Goal: Information Seeking & Learning: Check status

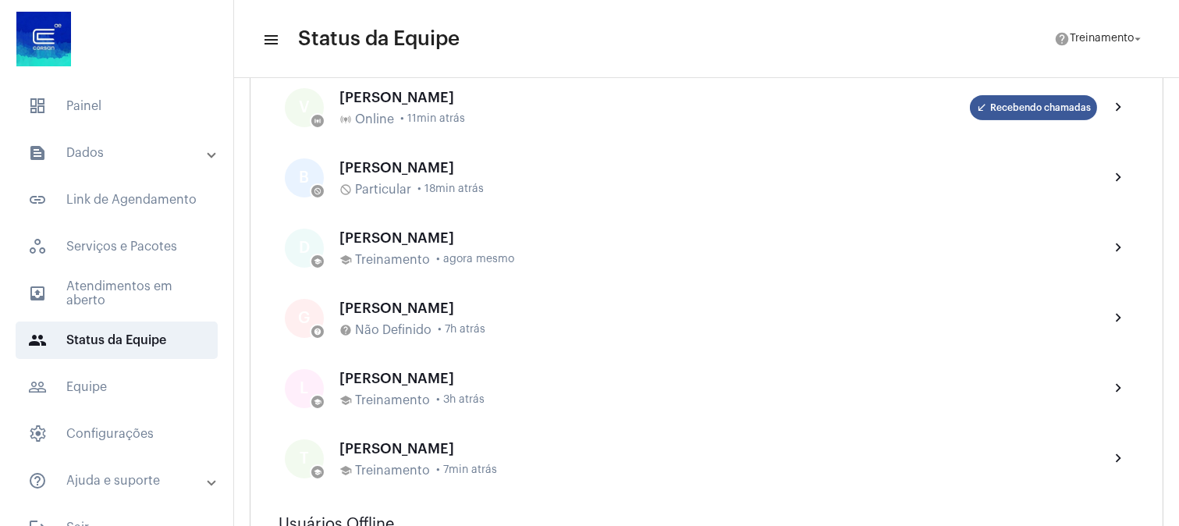
scroll to position [780, 0]
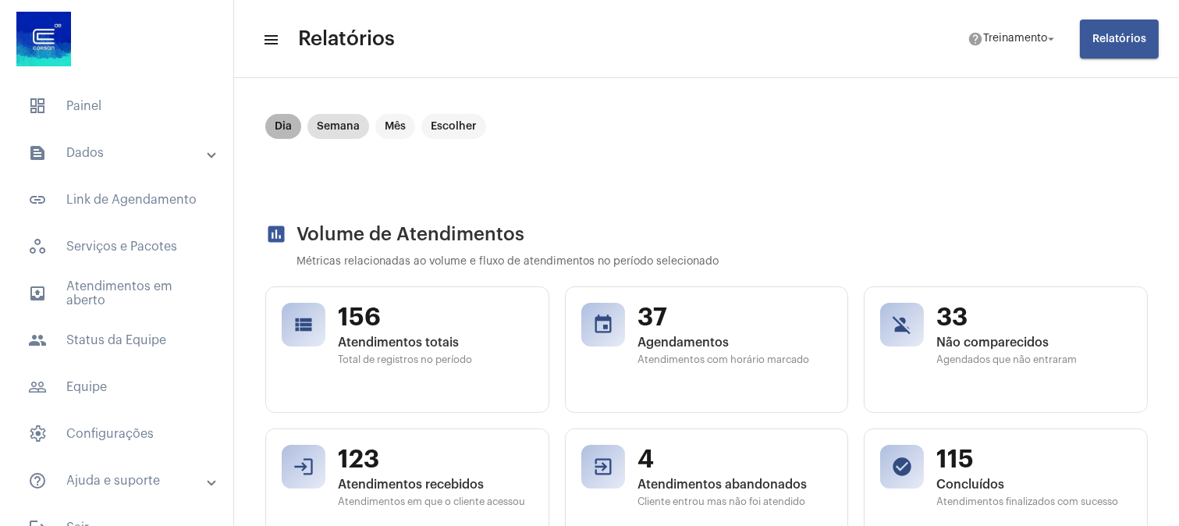
click at [289, 126] on mat-chip "Dia" at bounding box center [283, 126] width 36 height 25
click at [325, 126] on mat-chip "Semana" at bounding box center [338, 126] width 62 height 25
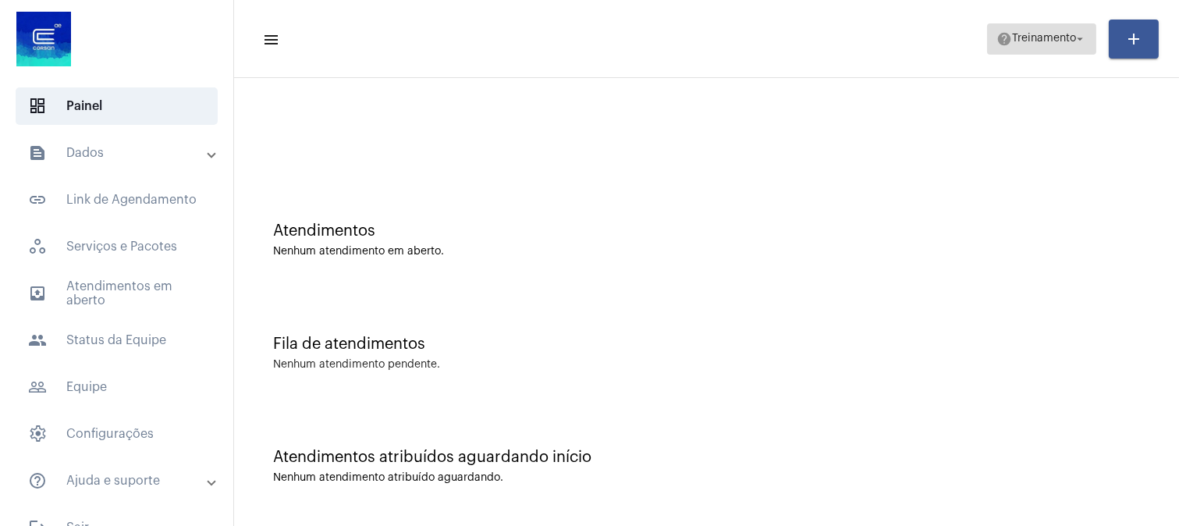
click at [1061, 42] on span "Treinamento" at bounding box center [1044, 39] width 64 height 11
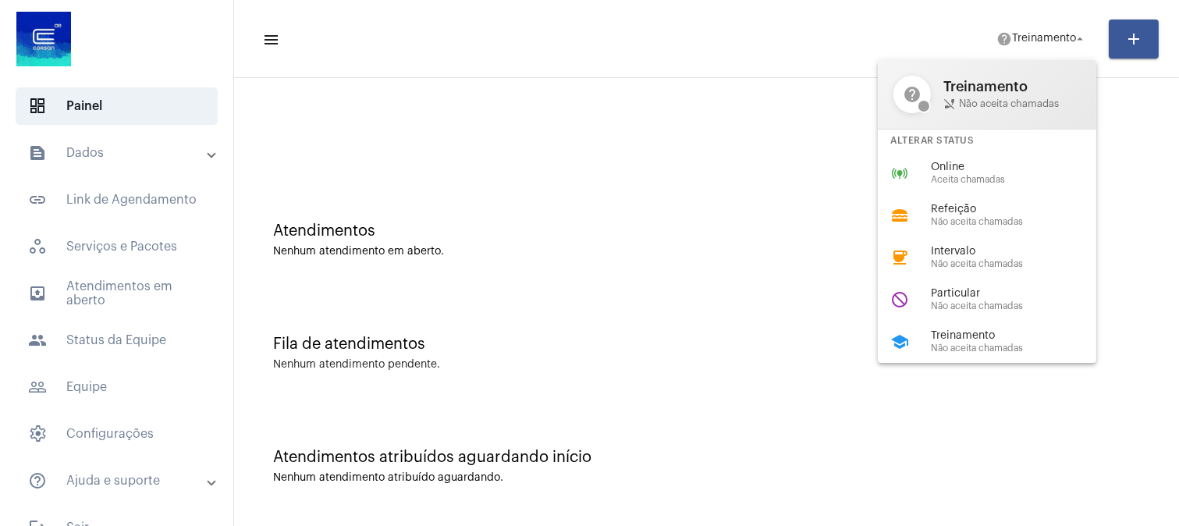
click at [597, 242] on div at bounding box center [589, 263] width 1179 height 526
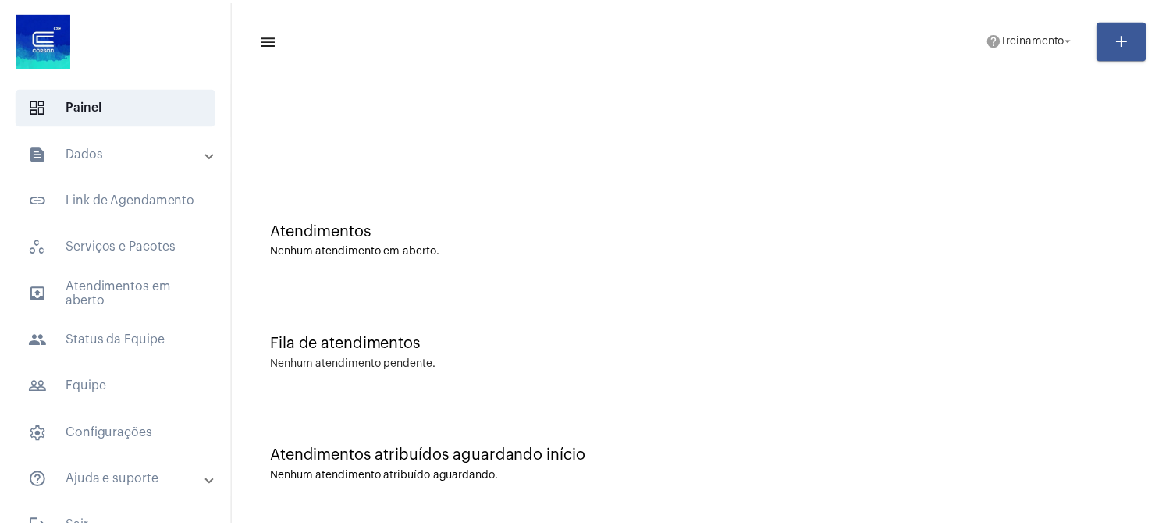
scroll to position [29, 0]
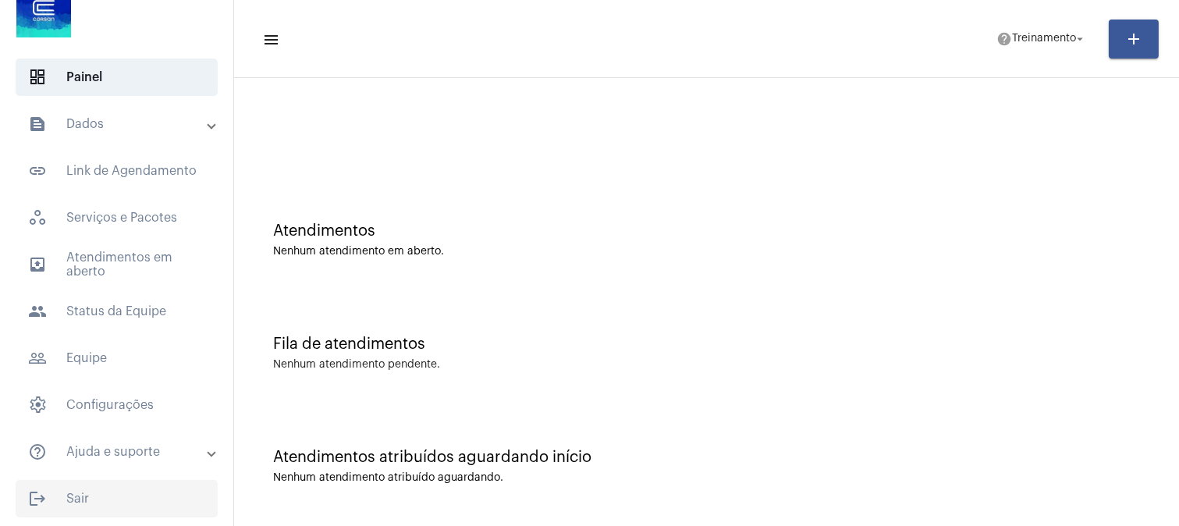
click at [95, 490] on span "logout Sair" at bounding box center [117, 498] width 202 height 37
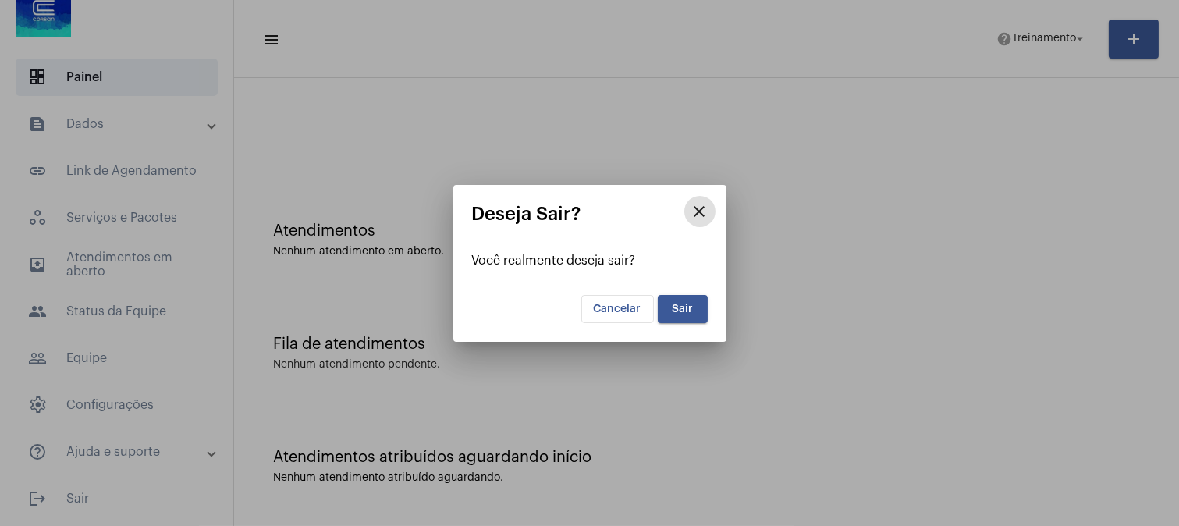
click at [679, 306] on span "Sair" at bounding box center [682, 309] width 21 height 11
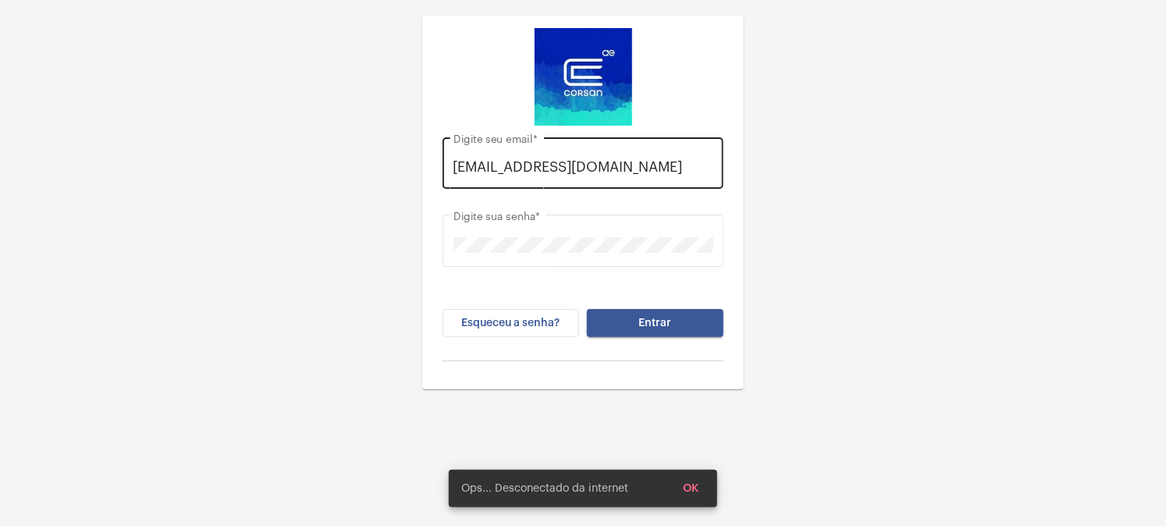
click at [545, 172] on input "daisy.muller@explorercallcenter.com.br" at bounding box center [583, 167] width 260 height 16
click at [446, 162] on div "daisy.muller@explorercallcenter.com.br Digite seu email *" at bounding box center [582, 160] width 281 height 55
drag, startPoint x: 451, startPoint y: 165, endPoint x: 719, endPoint y: 168, distance: 267.7
click at [719, 168] on div "daisy.muller@explorercallcenter.com.br Digite seu email *" at bounding box center [582, 160] width 281 height 55
click at [712, 161] on input "daisy.muller@explorercallcenter.com.br" at bounding box center [583, 167] width 260 height 16
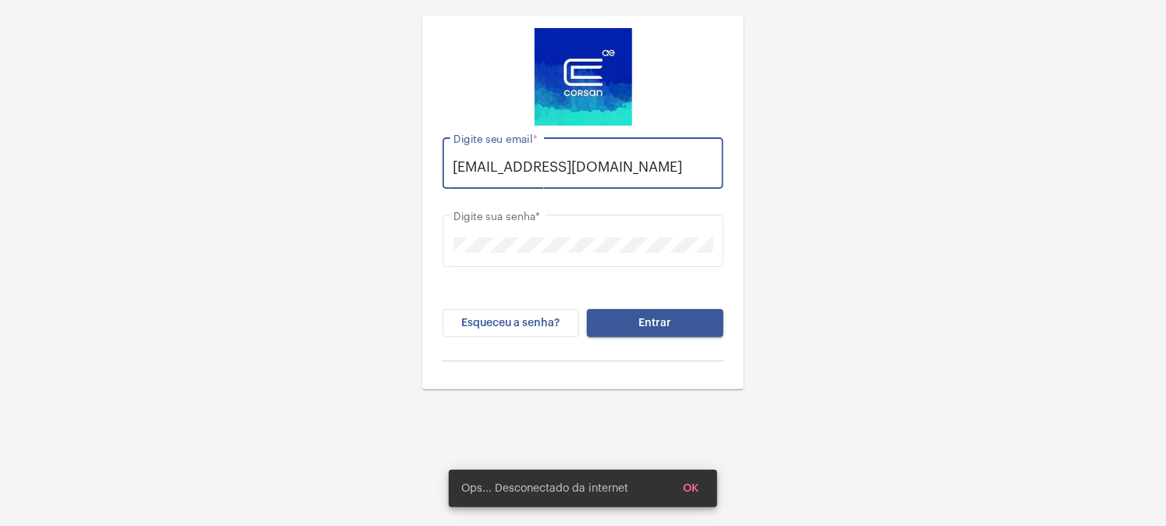
drag, startPoint x: 711, startPoint y: 162, endPoint x: 307, endPoint y: 178, distance: 404.6
click at [307, 178] on div "daisy.muller@explorercallcenter.com.br Digite seu email * Digite sua senha * Es…" at bounding box center [583, 194] width 1166 height 389
paste input "viviane.anversa"
type input "viviane.anversa@explorercallcenter.com.br"
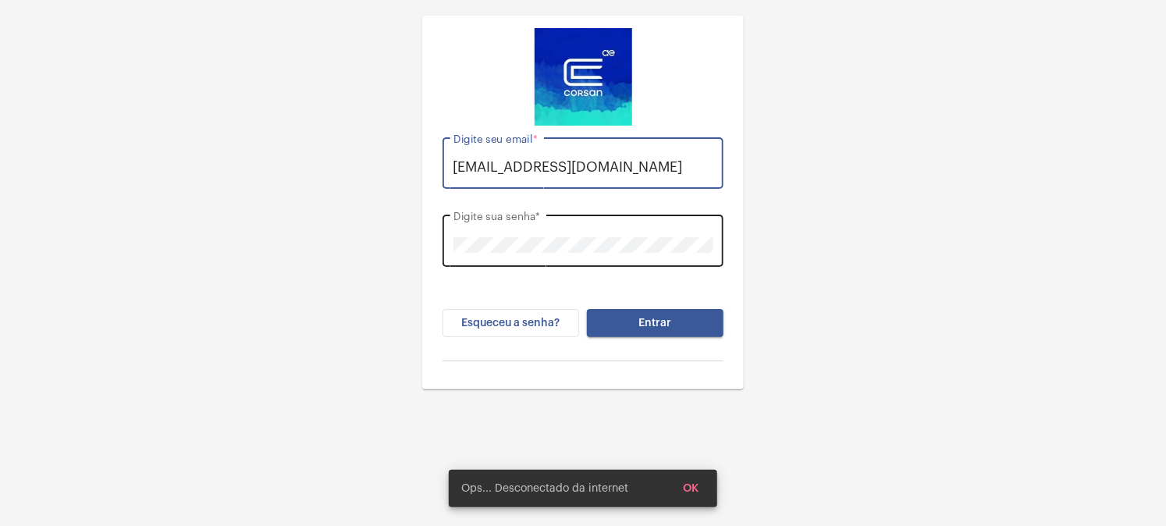
scroll to position [0, 0]
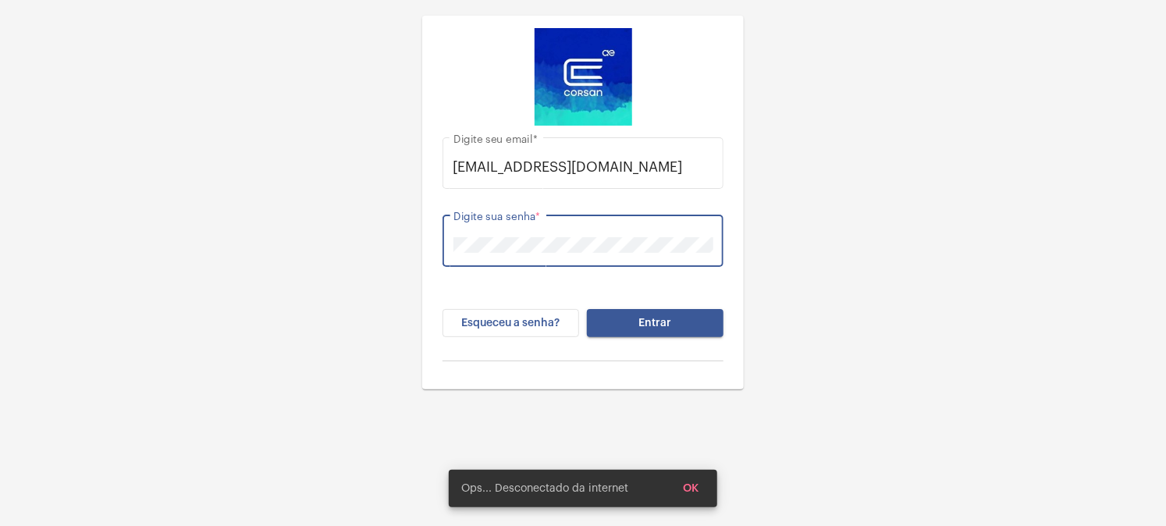
click at [440, 240] on div "viviane.anversa@explorercallcenter.com.br Digite seu email * Digite sua senha *…" at bounding box center [583, 251] width 297 height 251
drag, startPoint x: 1005, startPoint y: 260, endPoint x: 965, endPoint y: 261, distance: 40.6
click at [1005, 260] on div "viviane.anversa@explorercallcenter.com.br Digite seu email * Digite sua senha *…" at bounding box center [583, 194] width 1166 height 389
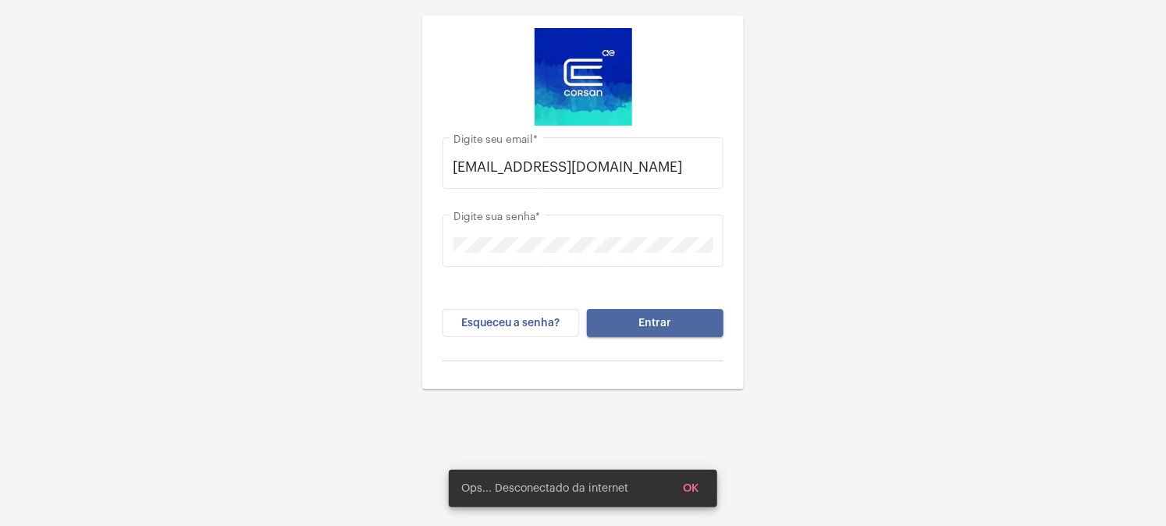
click at [649, 315] on button "Entrar" at bounding box center [655, 323] width 137 height 28
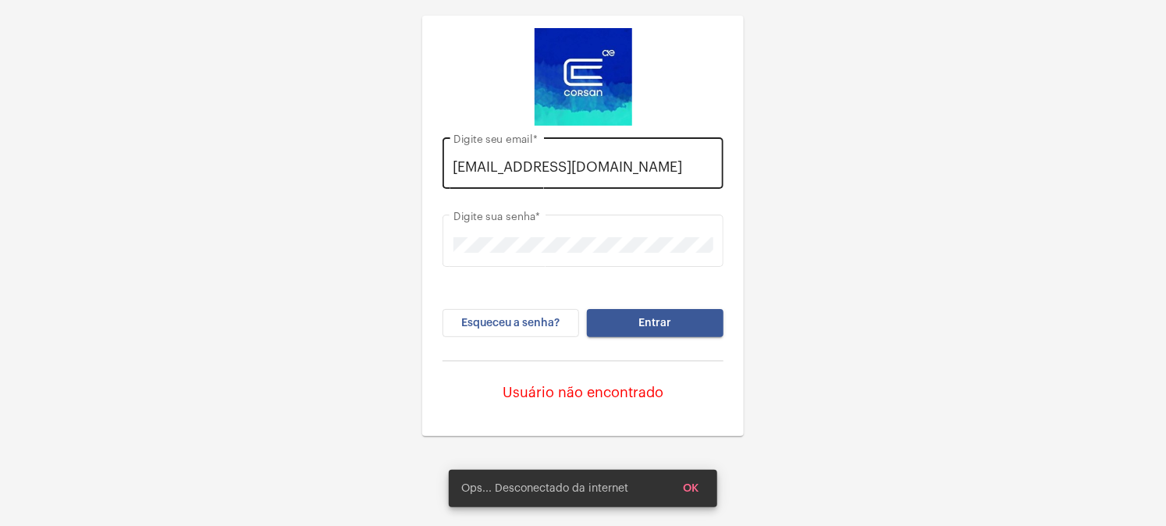
click at [574, 168] on input "viviane.anversa@explorercallcenter.com.br" at bounding box center [583, 167] width 260 height 16
click at [695, 168] on input "viviane.anversa@explorercallcenter.com.br" at bounding box center [583, 167] width 260 height 16
click at [705, 157] on div "viviane.anversa@explorercallcenter.com.br Digite seu email *" at bounding box center [583, 160] width 260 height 55
click at [566, 144] on div "viviane.anversa@explorercallcenter.com.br Digite seu email *" at bounding box center [583, 160] width 260 height 55
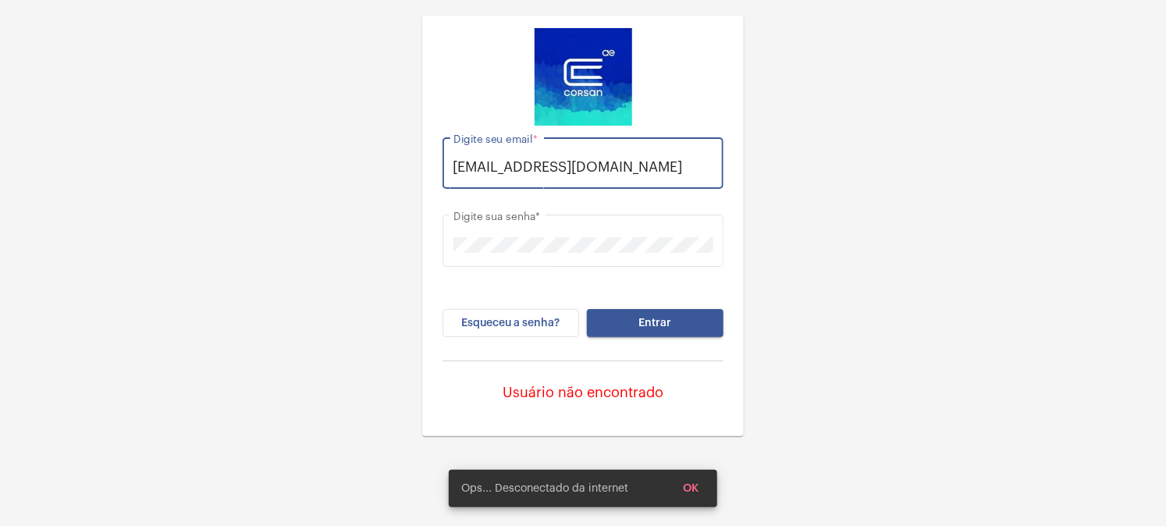
click at [586, 162] on input "viviane.anversa@explorercallcenter.com.br" at bounding box center [583, 167] width 260 height 16
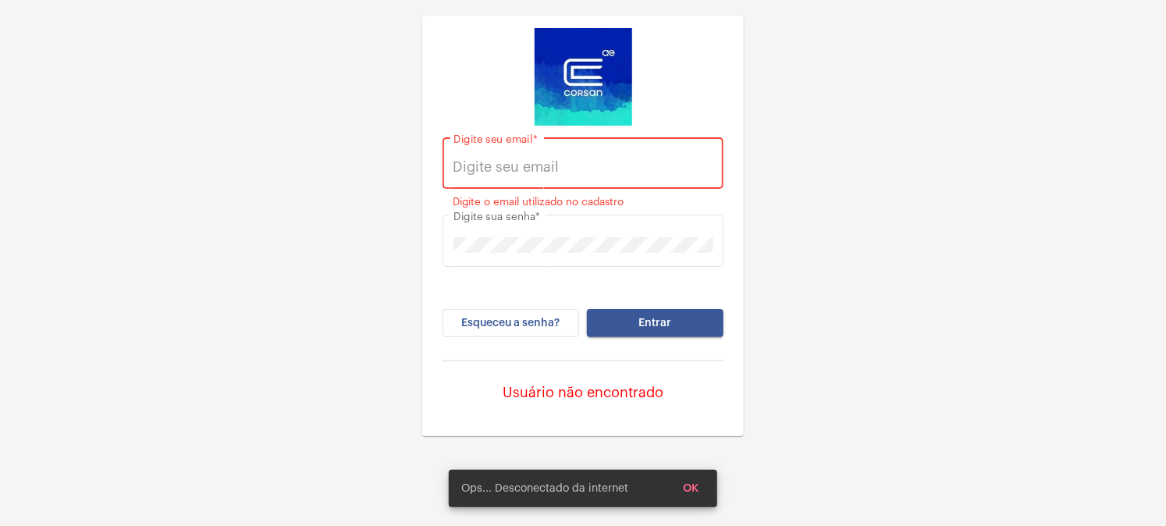
click at [545, 167] on input "Digite seu email *" at bounding box center [583, 167] width 260 height 16
type input "daisy.muller@explorercallcenter.com.br"
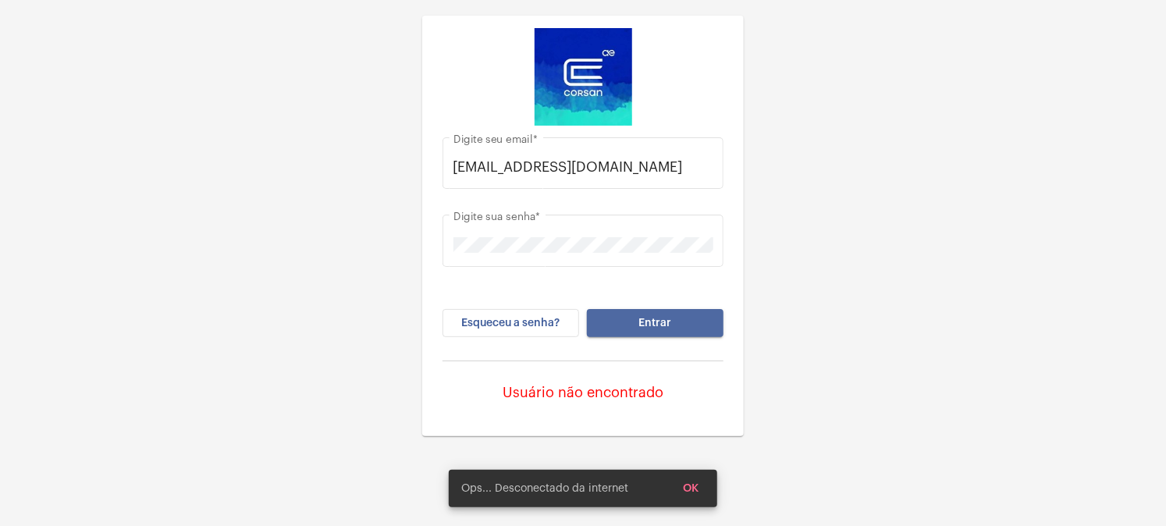
click at [652, 321] on span "Entrar" at bounding box center [655, 323] width 33 height 11
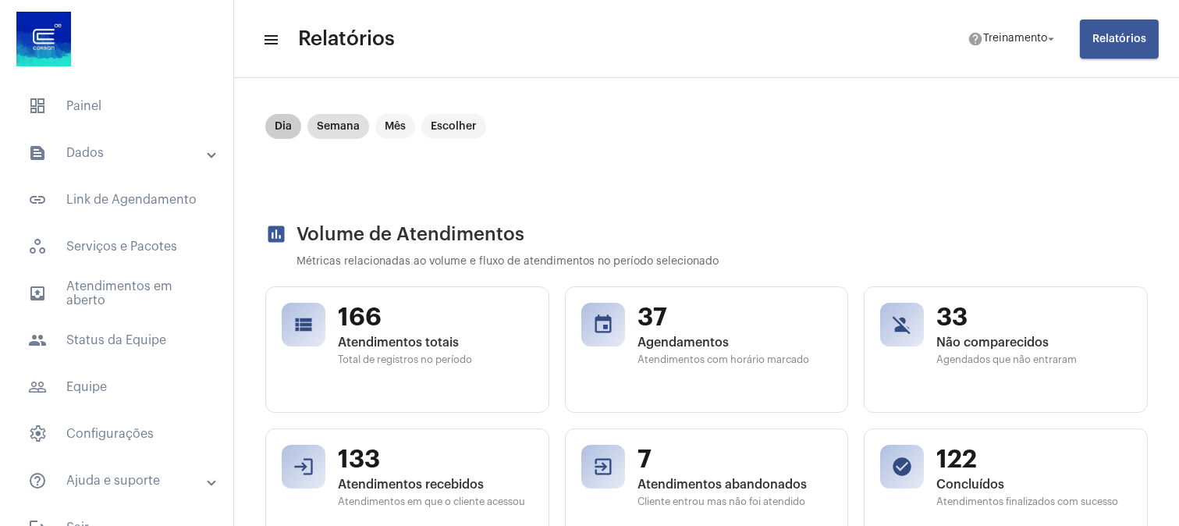
click at [275, 127] on mat-chip "Dia" at bounding box center [283, 126] width 36 height 25
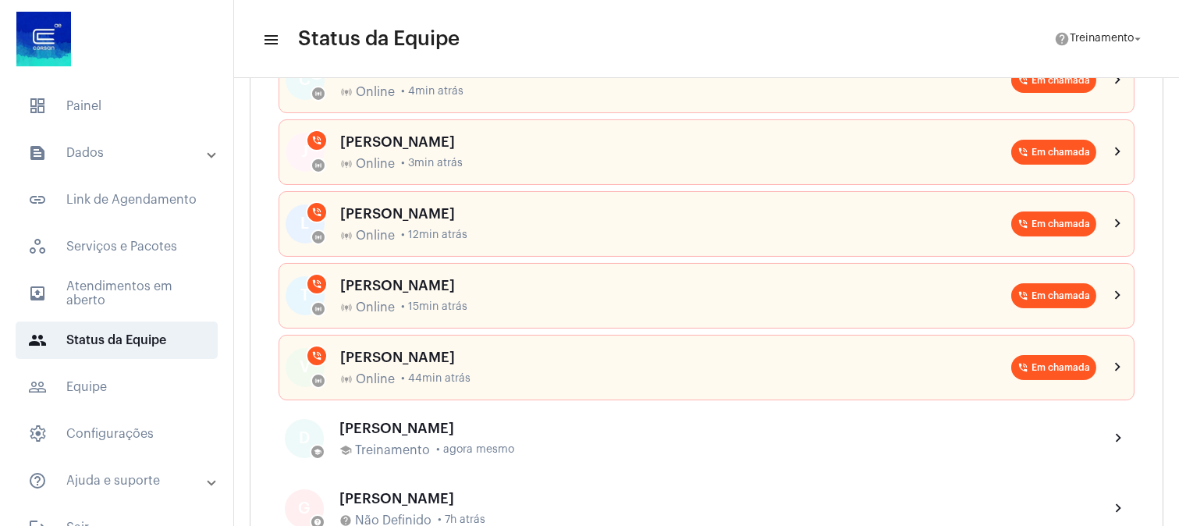
scroll to position [260, 0]
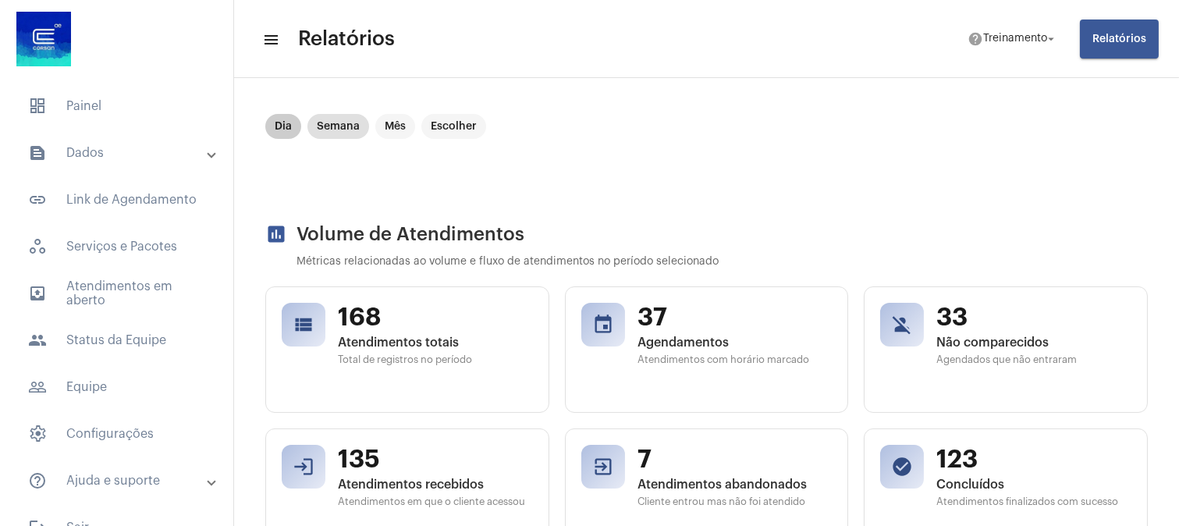
click at [286, 129] on mat-chip "Dia" at bounding box center [283, 126] width 36 height 25
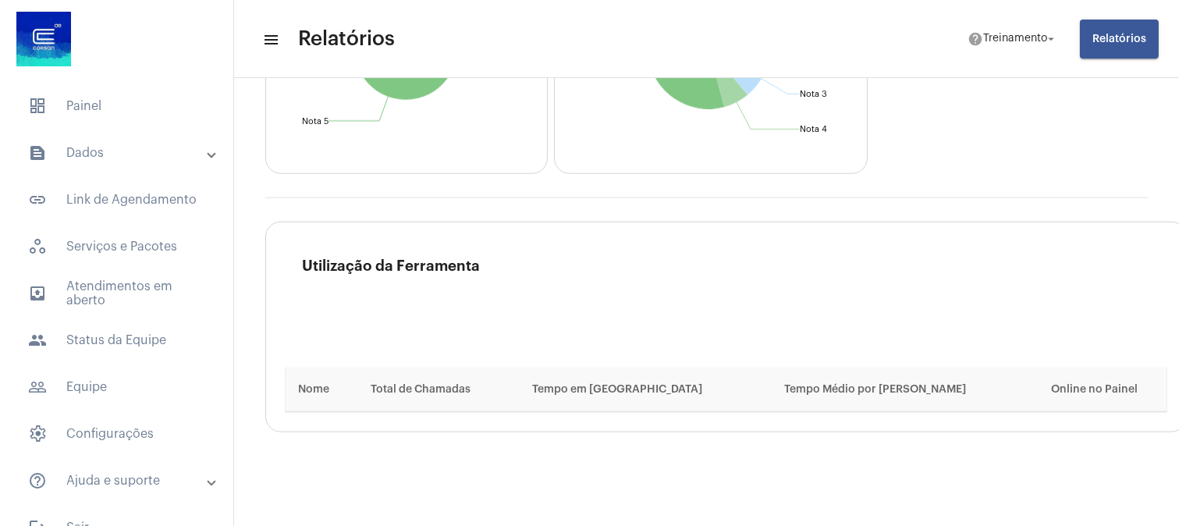
scroll to position [2724, 0]
click at [824, 279] on h3 "Utilização da Ferramenta" at bounding box center [734, 297] width 865 height 78
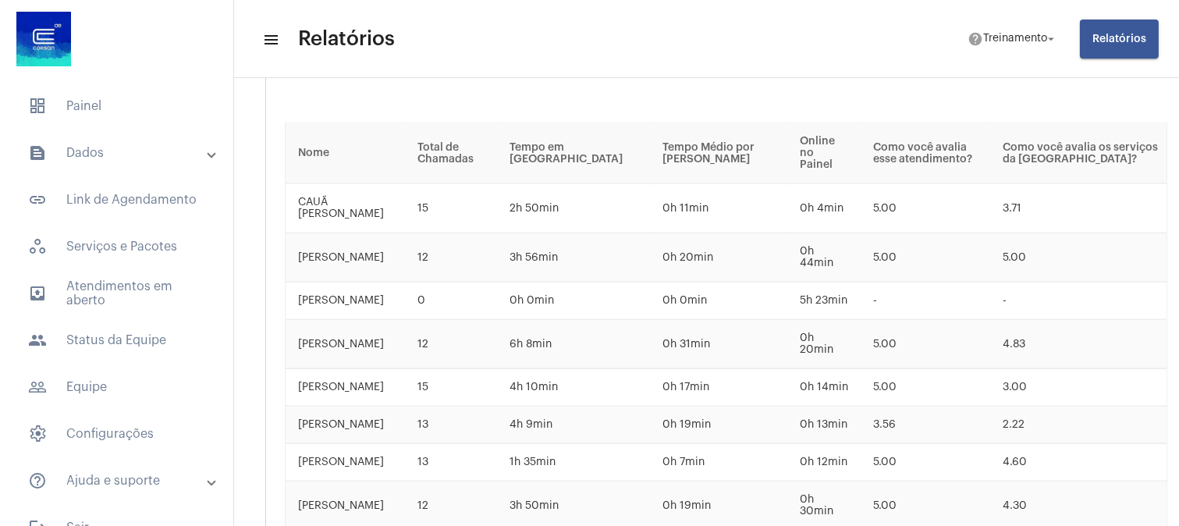
scroll to position [2983, 0]
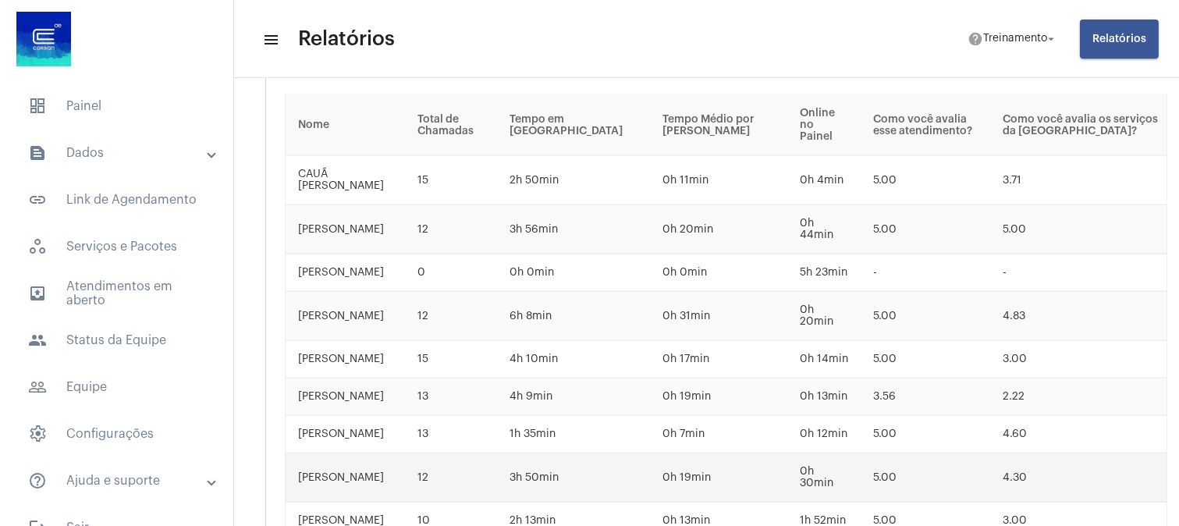
drag, startPoint x: 481, startPoint y: 476, endPoint x: 462, endPoint y: 473, distance: 19.0
click at [462, 473] on td "12" at bounding box center [451, 477] width 93 height 49
drag, startPoint x: 749, startPoint y: 478, endPoint x: 679, endPoint y: 478, distance: 70.2
click at [679, 478] on td "0h 19min" at bounding box center [718, 477] width 137 height 49
click at [716, 469] on td "0h 19min" at bounding box center [718, 477] width 137 height 49
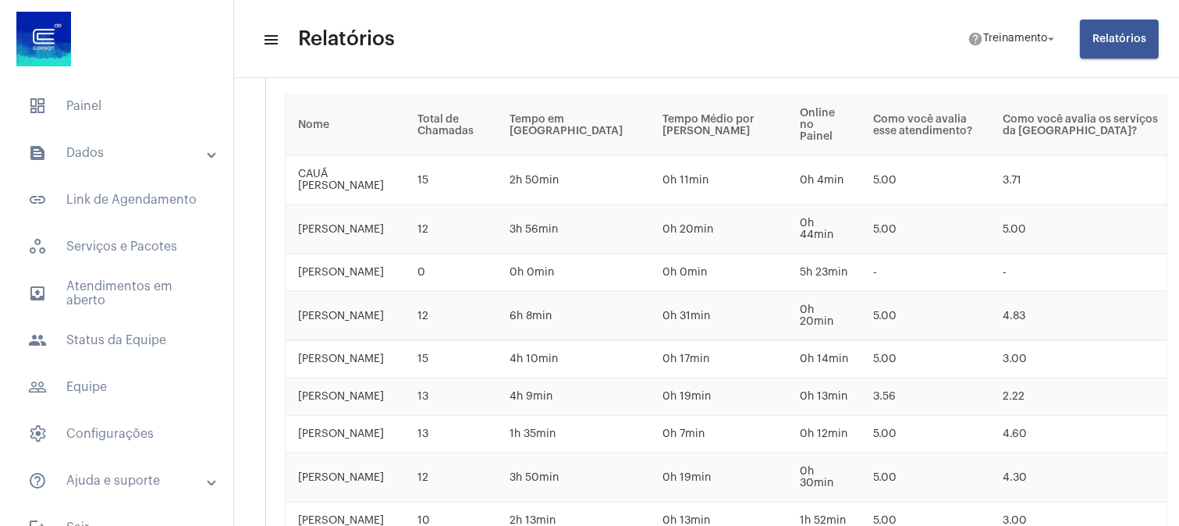
scroll to position [3070, 0]
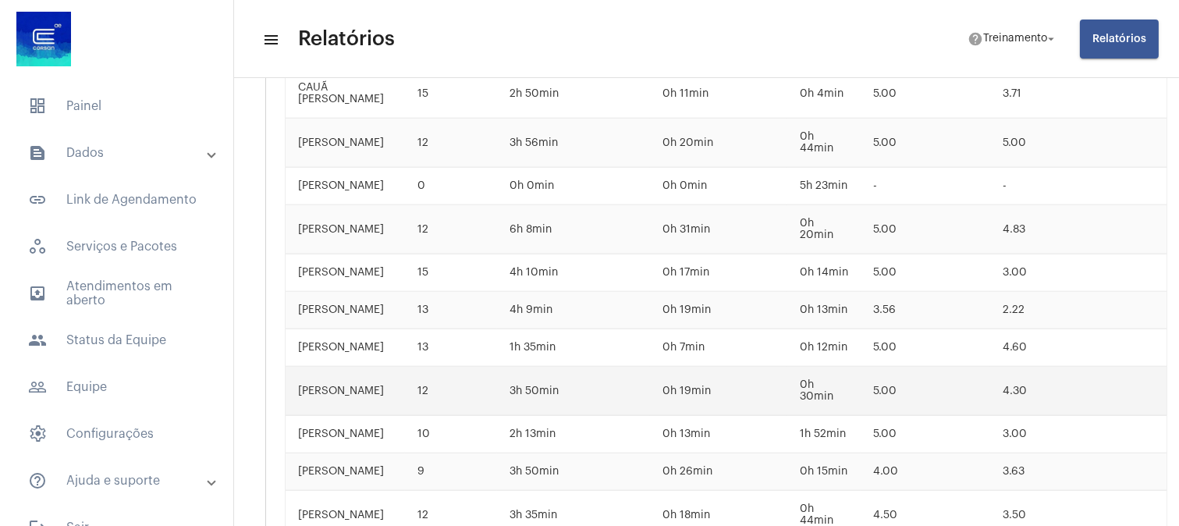
drag, startPoint x: 718, startPoint y: 393, endPoint x: 685, endPoint y: 386, distance: 33.5
click at [685, 386] on td "0h 19min" at bounding box center [718, 391] width 137 height 49
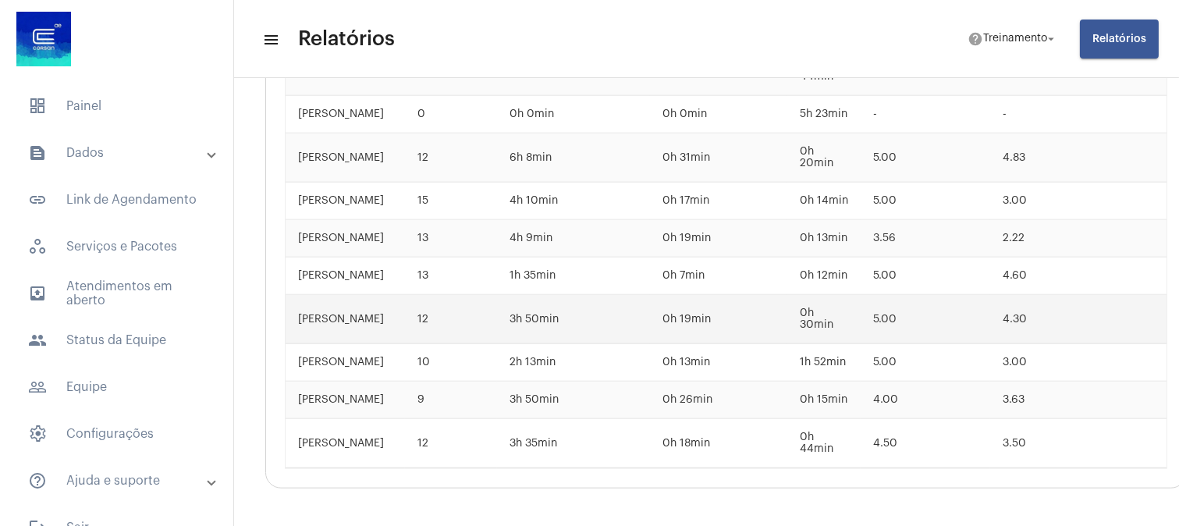
scroll to position [3157, 0]
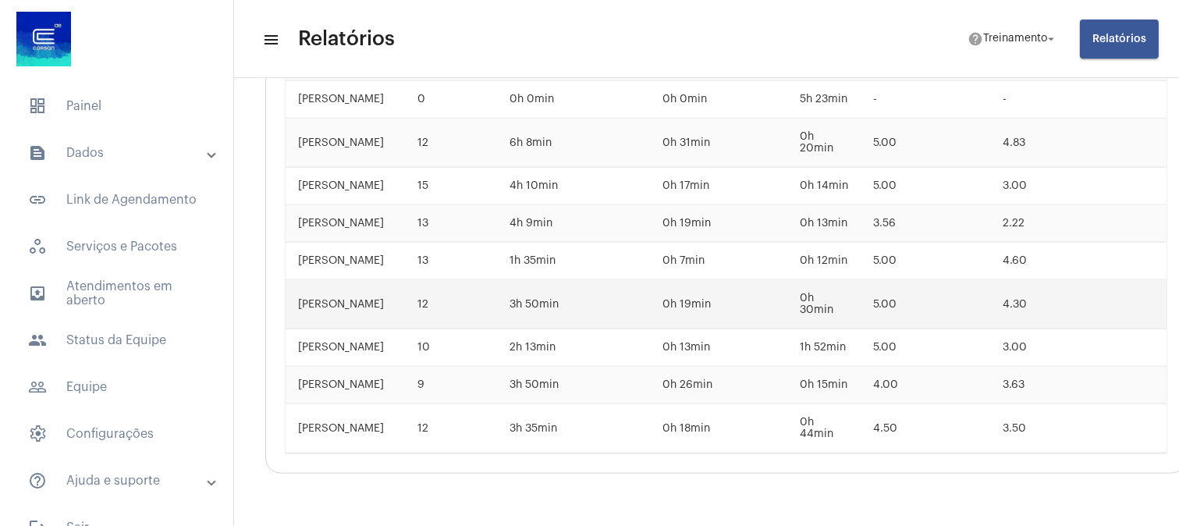
click at [762, 306] on td "0h 19min" at bounding box center [718, 304] width 137 height 49
drag, startPoint x: 720, startPoint y: 303, endPoint x: 668, endPoint y: 303, distance: 51.5
click at [668, 303] on td "0h 19min" at bounding box center [718, 304] width 137 height 49
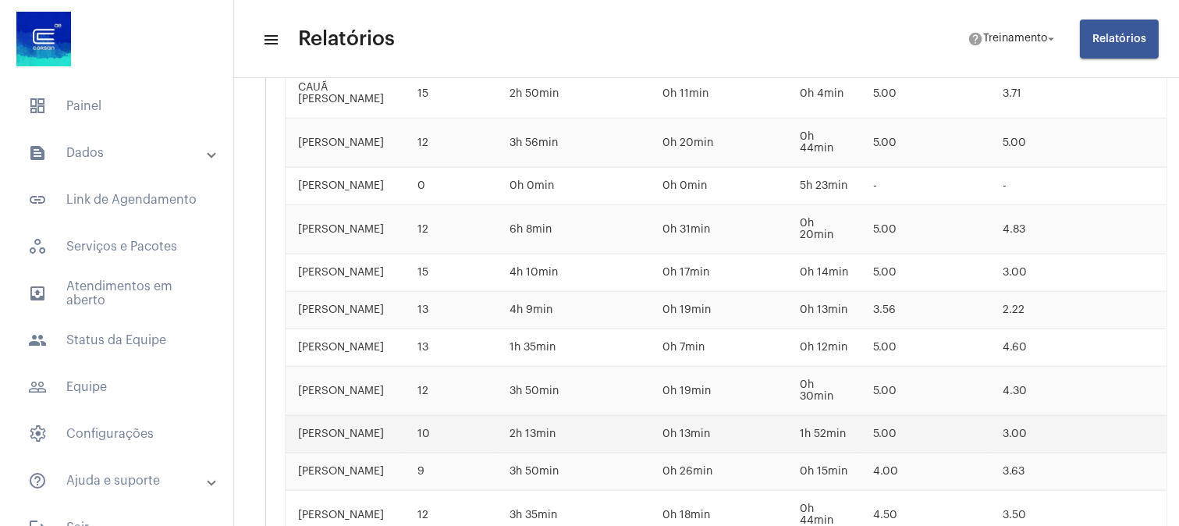
scroll to position [2983, 0]
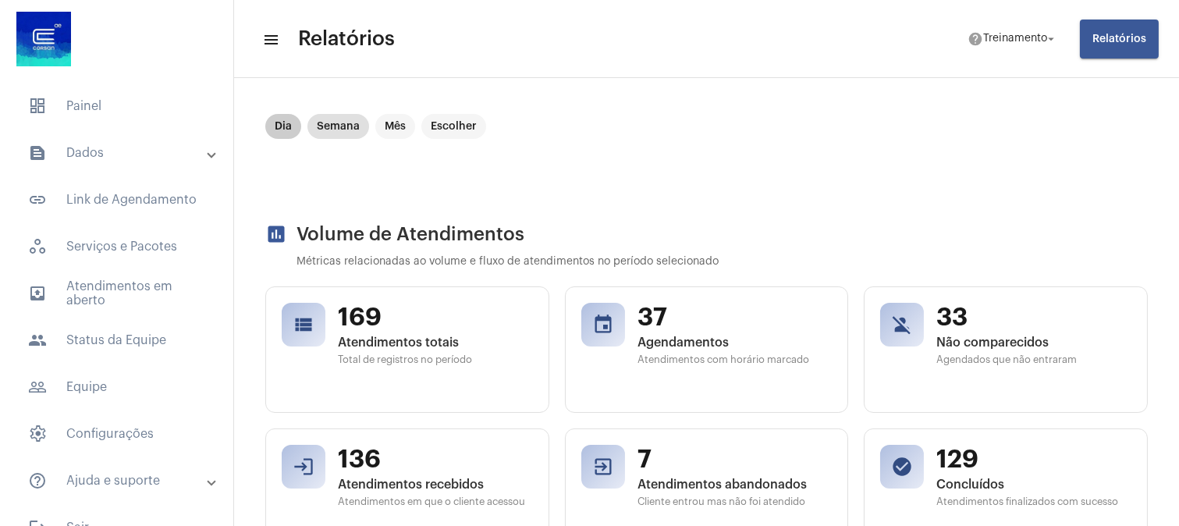
click at [283, 130] on mat-chip "Dia" at bounding box center [283, 126] width 36 height 25
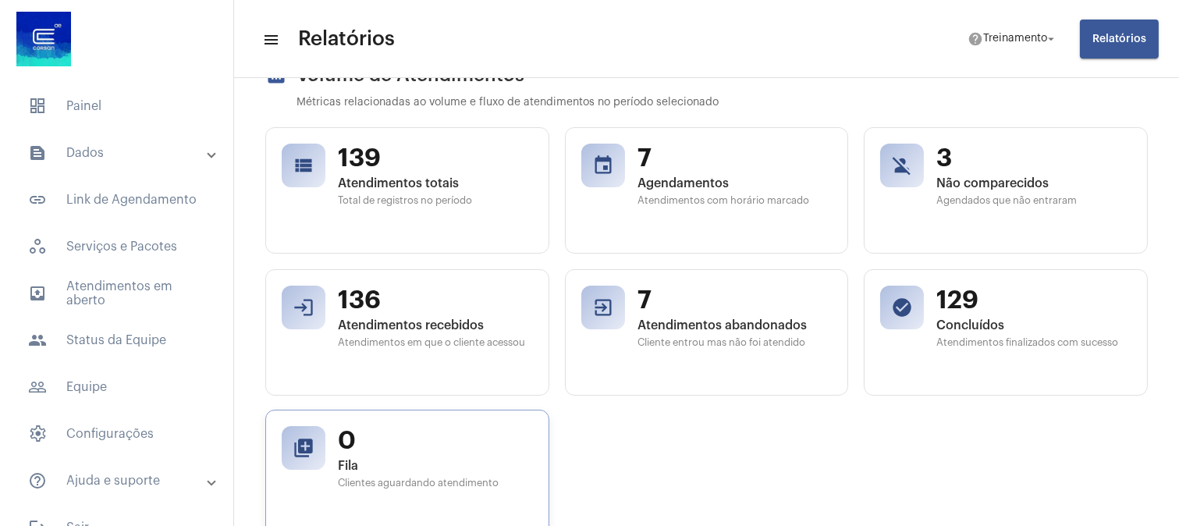
scroll to position [173, 0]
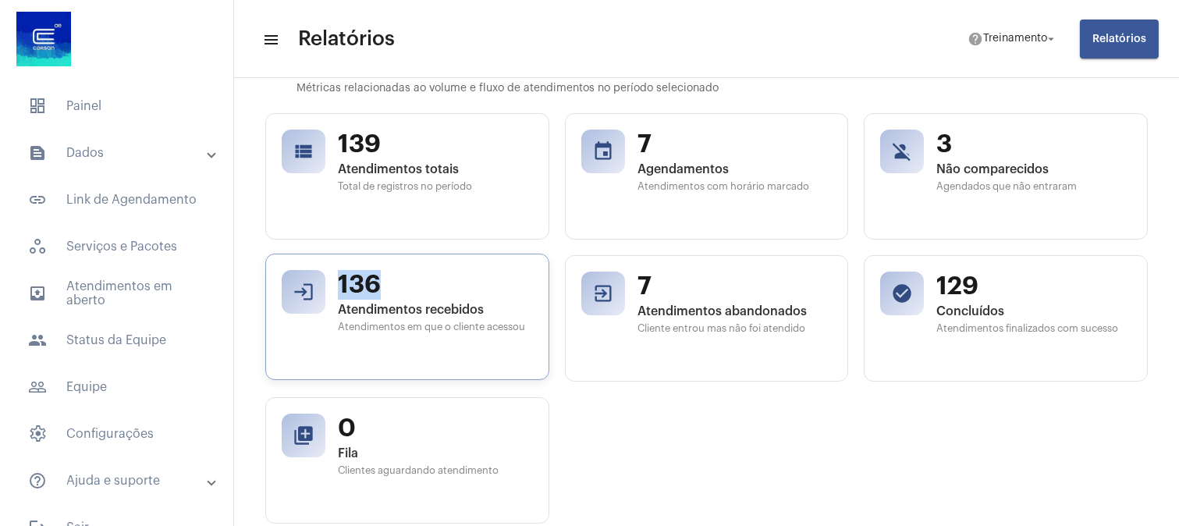
drag, startPoint x: 363, startPoint y: 297, endPoint x: 338, endPoint y: 297, distance: 25.0
click at [338, 297] on span "136" at bounding box center [435, 285] width 195 height 30
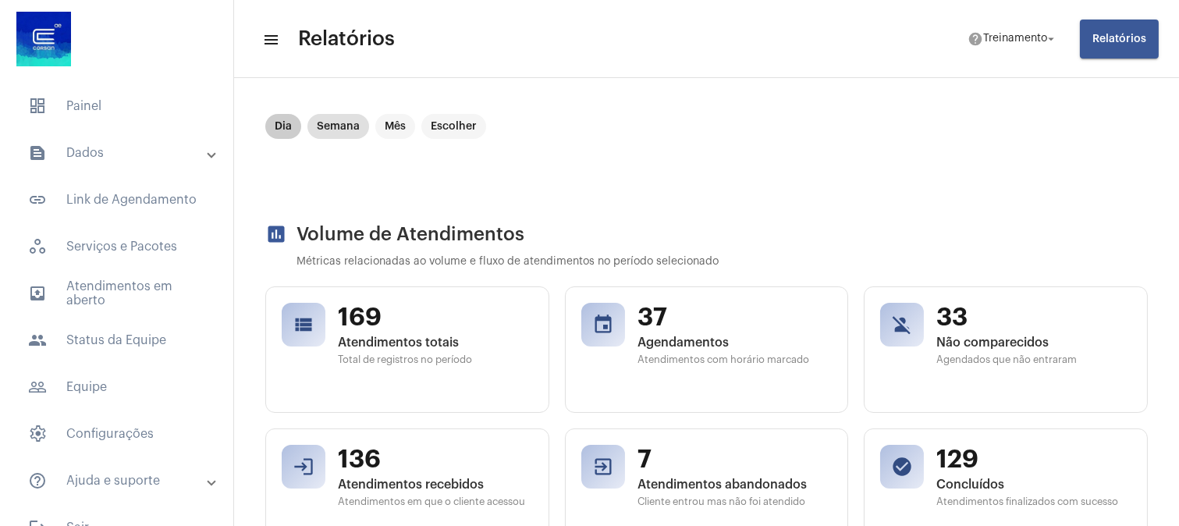
click at [281, 119] on mat-chip "Dia" at bounding box center [283, 126] width 36 height 25
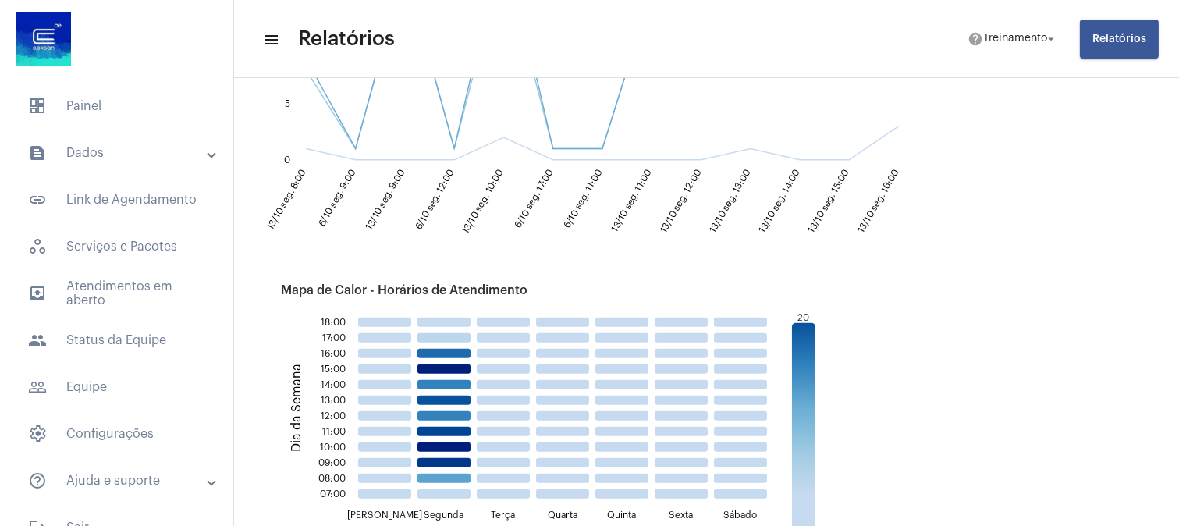
scroll to position [1387, 0]
